Goal: Task Accomplishment & Management: Use online tool/utility

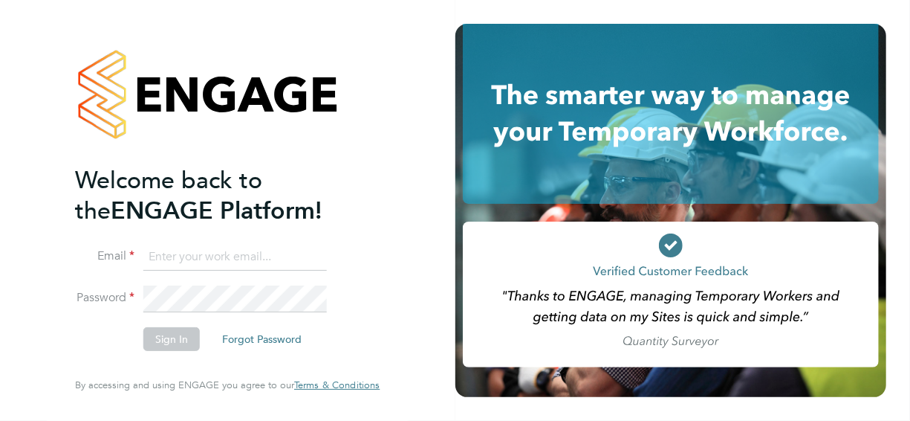
type input "adrian.iacob@cpplc.com"
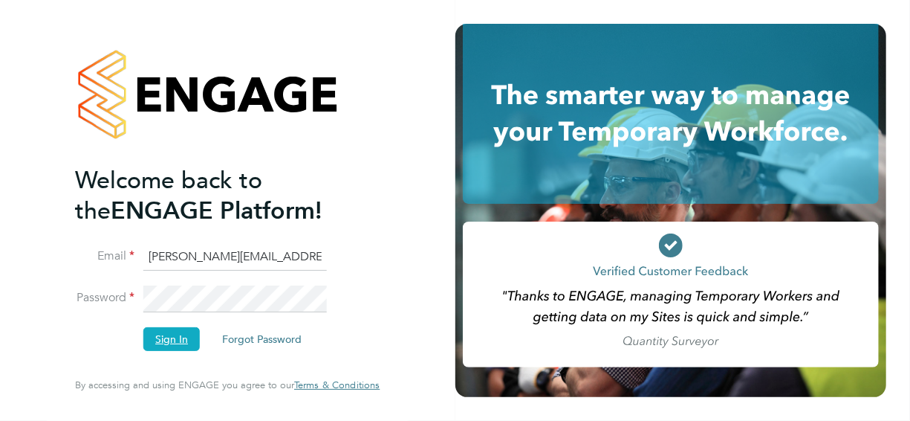
click at [184, 339] on button "Sign In" at bounding box center [171, 339] width 56 height 24
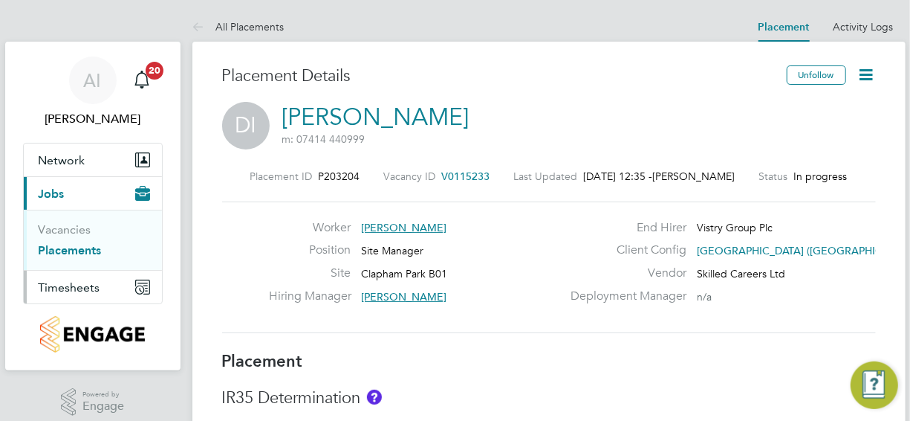
click at [69, 284] on span "Timesheets" at bounding box center [70, 287] width 62 height 14
click at [77, 287] on span "Timesheets" at bounding box center [70, 287] width 62 height 14
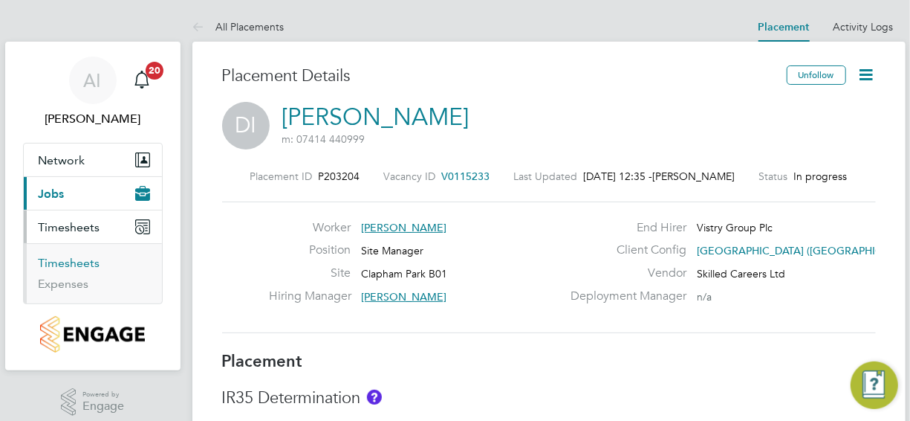
click at [79, 261] on link "Timesheets" at bounding box center [70, 263] width 62 height 14
